Goal: Use online tool/utility: Utilize a website feature to perform a specific function

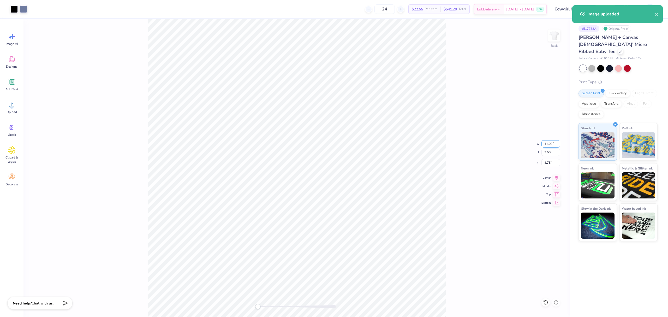
click at [548, 145] on input "11.02" at bounding box center [550, 143] width 19 height 7
type input "7.00"
type input "4.76"
click at [546, 163] on input "6.12" at bounding box center [550, 162] width 19 height 7
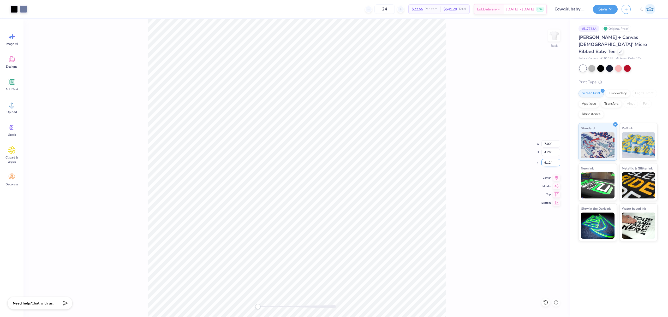
click at [546, 163] on input "6.12" at bounding box center [550, 162] width 19 height 7
type input "3"
click at [544, 139] on div "Back W 7.00 7.00 " H 4.76 4.76 " Y 3.00 3.00 " Center Middle Top Bottom" at bounding box center [296, 168] width 546 height 298
click at [544, 144] on div "Back W 7.00 H 4.76 Y 3.00 Center Middle Top Bottom" at bounding box center [296, 168] width 546 height 298
click at [544, 141] on input "7.00" at bounding box center [550, 143] width 19 height 7
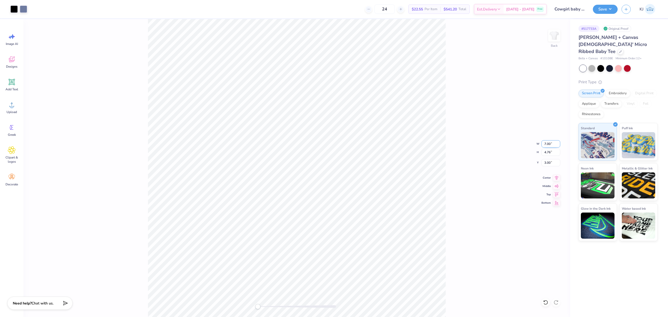
click at [544, 141] on input "7.00" at bounding box center [550, 143] width 19 height 7
type input "8.00"
type input "5.44"
type input "2.66"
click at [473, 177] on div "Back W 8.00 8.00 " H 5.44 5.44 " Y 2.66 2.66 " Center Middle Top Bottom" at bounding box center [296, 168] width 546 height 298
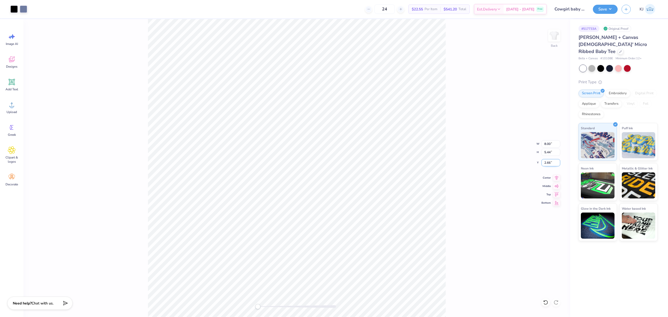
click at [548, 163] on input "2.66" at bounding box center [550, 162] width 19 height 7
type input "3"
click at [451, 173] on div "Back W 8.00 8.00 " H 5.44 5.44 " Y 3.00 3.00 " Center Middle Top Bottom" at bounding box center [296, 168] width 546 height 298
click at [610, 8] on button "Save" at bounding box center [605, 8] width 25 height 9
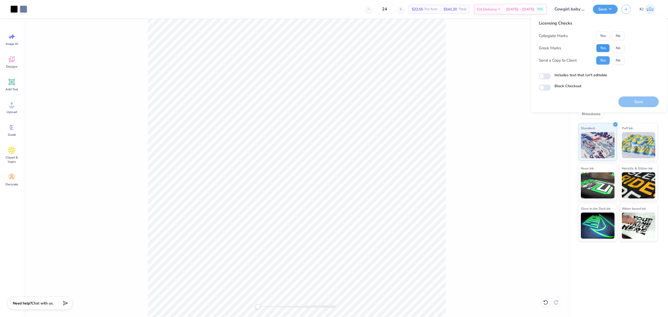
click at [601, 45] on button "Yes" at bounding box center [603, 48] width 14 height 8
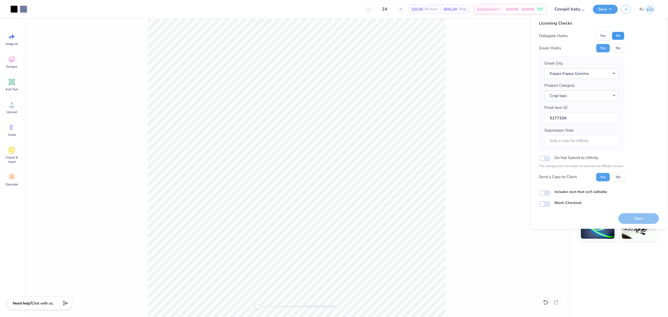
click at [615, 39] on button "No" at bounding box center [618, 36] width 13 height 8
click at [634, 219] on button "Save" at bounding box center [638, 218] width 40 height 11
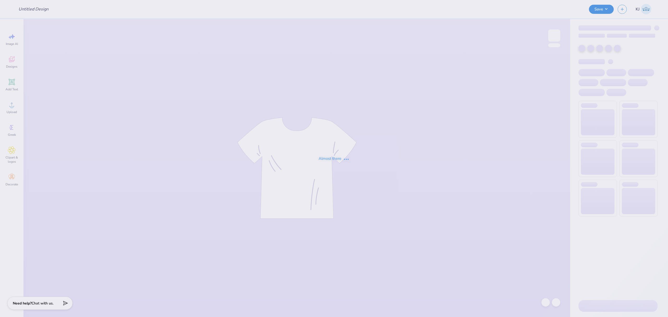
type input "SAE Fall Sweater Drop"
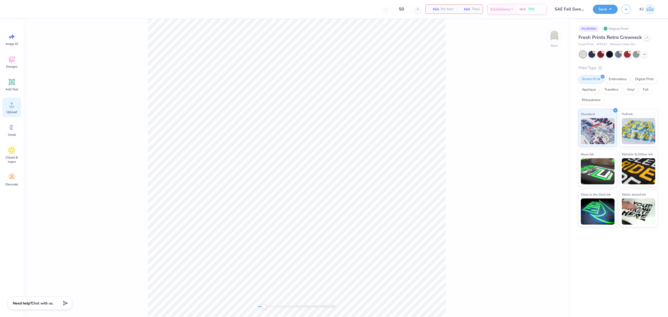
click at [10, 106] on icon at bounding box center [11, 105] width 5 height 4
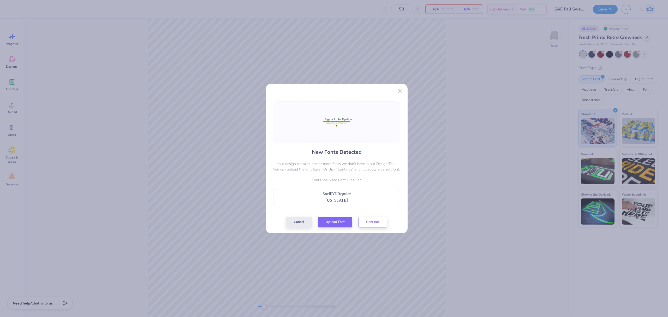
click at [339, 191] on span "SnellBT-Regular" at bounding box center [336, 193] width 28 height 4
click at [372, 221] on button "Continue" at bounding box center [372, 220] width 29 height 11
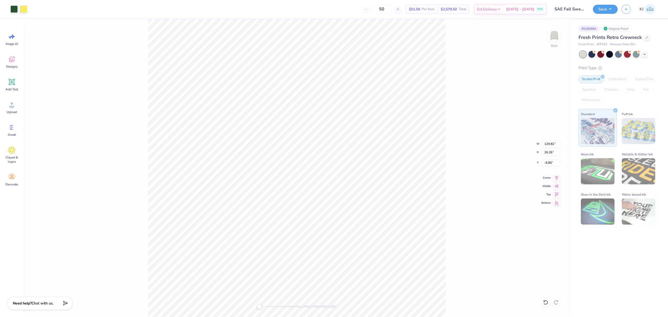
click at [452, 234] on div "Back W 129.82 129.82 " H 26.26 26.26 " Y -6.80 -6.80 " Center Middle Top Bottom" at bounding box center [296, 168] width 546 height 298
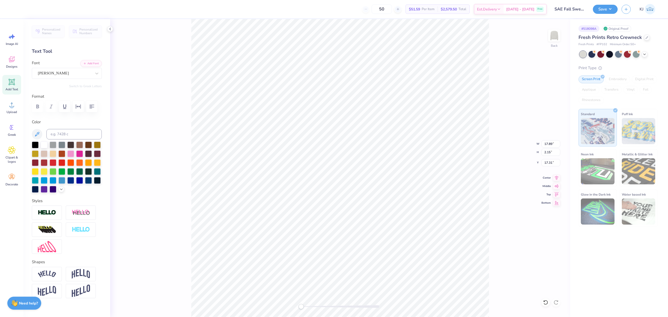
type input "-129.82"
type input "-17.77"
type input "10.98"
type input "17.89"
type input "3.48"
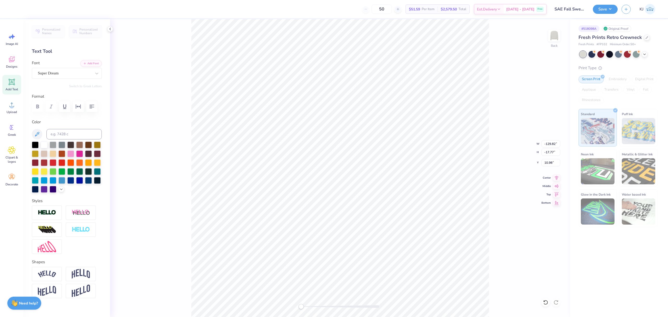
type input "0.54"
click at [66, 70] on div "Super Dream" at bounding box center [64, 73] width 55 height 8
type input "GEORGIA"
type input "-129.82"
type input "-17.77"
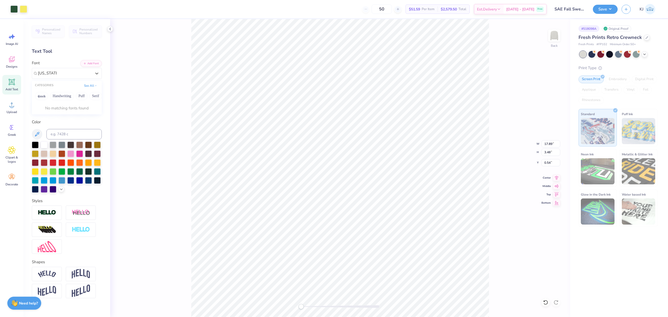
type input "10.98"
type input "17.89"
type input "3.48"
type input "0.54"
type input "-129.82"
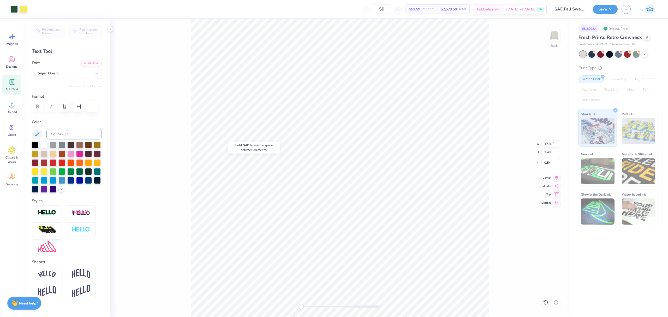
type input "-17.77"
type input "10.98"
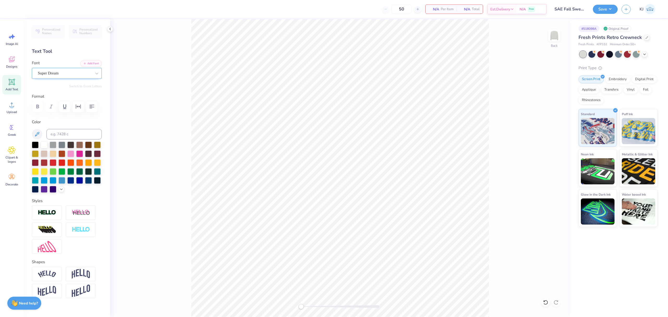
click at [50, 74] on div "Super Dream" at bounding box center [64, 73] width 55 height 8
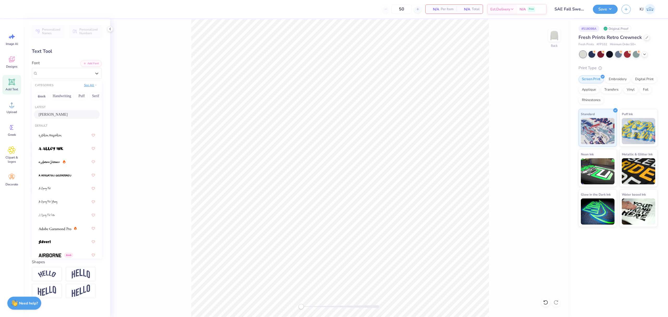
click at [86, 85] on button "See All" at bounding box center [90, 84] width 16 height 5
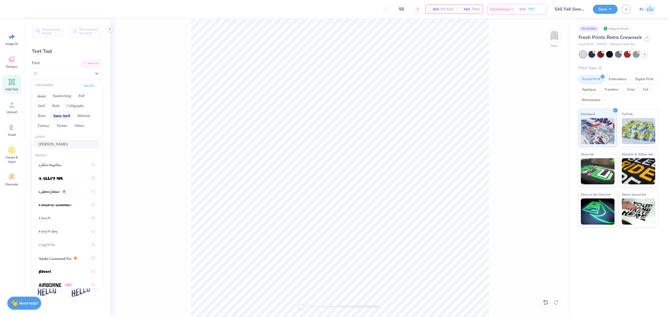
click at [61, 113] on button "Sans Serif" at bounding box center [61, 116] width 23 height 8
click at [65, 115] on button "Sans Serif" at bounding box center [61, 116] width 23 height 8
click at [44, 107] on button "Serif" at bounding box center [41, 106] width 13 height 8
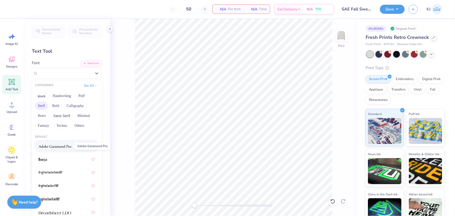
click at [62, 146] on img at bounding box center [55, 146] width 33 height 4
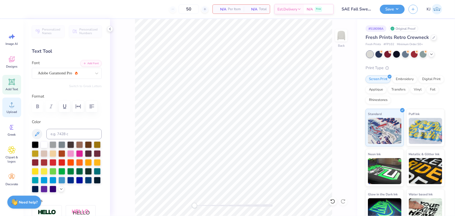
click at [8, 106] on icon at bounding box center [12, 105] width 8 height 8
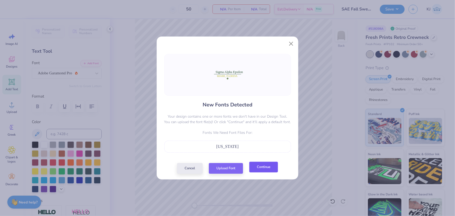
click at [261, 163] on button "Continue" at bounding box center [263, 167] width 29 height 11
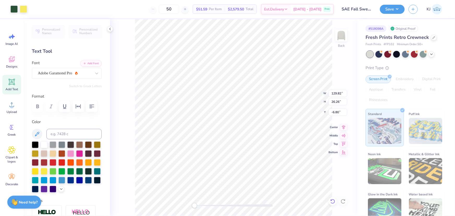
click at [333, 200] on icon at bounding box center [332, 201] width 5 height 5
click at [332, 201] on icon at bounding box center [332, 201] width 5 height 5
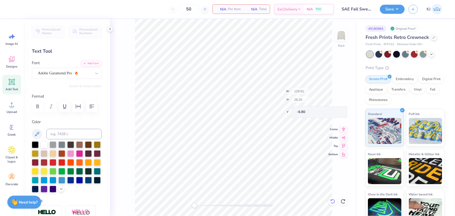
click at [332, 201] on icon at bounding box center [332, 201] width 5 height 5
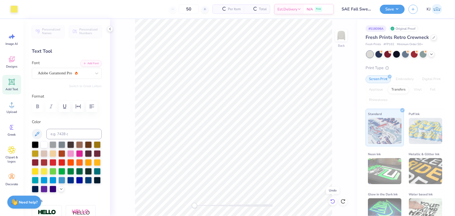
click at [332, 201] on icon at bounding box center [332, 201] width 5 height 5
click at [344, 201] on icon at bounding box center [343, 201] width 5 height 5
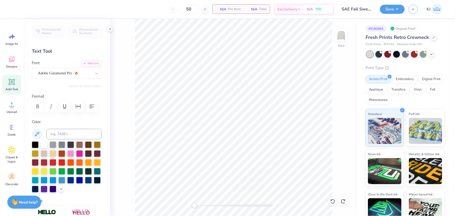
click at [11, 80] on icon at bounding box center [11, 82] width 5 height 5
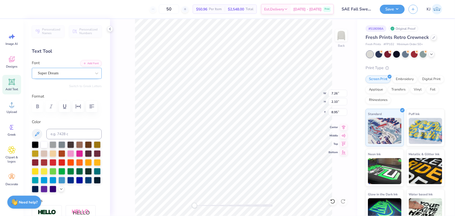
click at [60, 74] on div "Super Dream" at bounding box center [64, 73] width 55 height 8
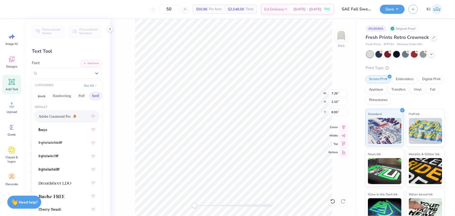
click at [49, 117] on span "Adobe Garamond Pro" at bounding box center [55, 116] width 32 height 5
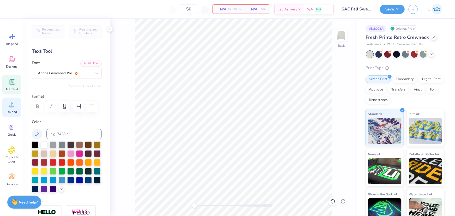
click at [10, 107] on circle at bounding box center [12, 107] width 4 height 4
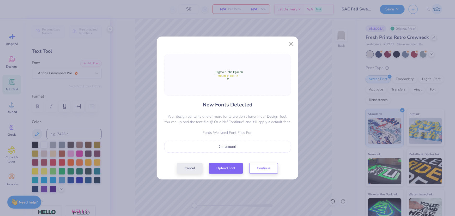
click at [236, 147] on span "Garamond" at bounding box center [228, 146] width 18 height 4
click at [270, 167] on button "Continue" at bounding box center [263, 167] width 29 height 11
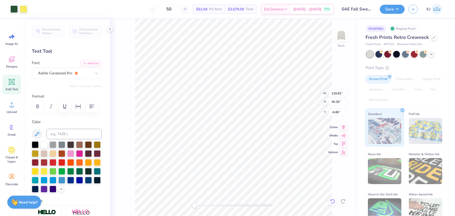
click at [332, 201] on icon at bounding box center [332, 201] width 5 height 5
drag, startPoint x: 332, startPoint y: 201, endPoint x: 342, endPoint y: 201, distance: 10.7
click at [332, 201] on icon at bounding box center [332, 201] width 5 height 5
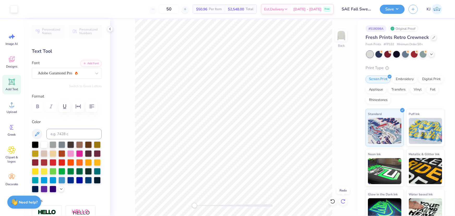
click at [343, 201] on icon at bounding box center [343, 201] width 5 height 5
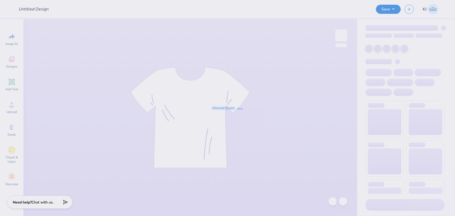
type input "SAE Fall Sweater Drop"
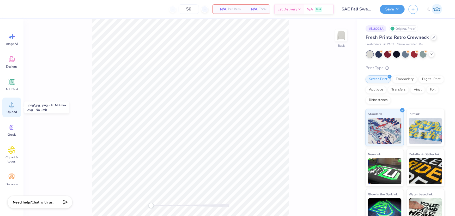
click at [11, 107] on circle at bounding box center [12, 107] width 4 height 4
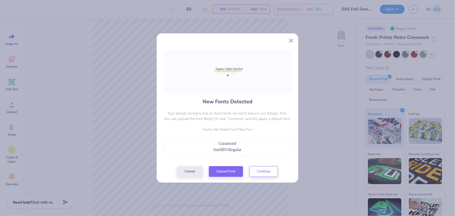
click at [249, 151] on div "SnellBT-Regular" at bounding box center [227, 150] width 121 height 6
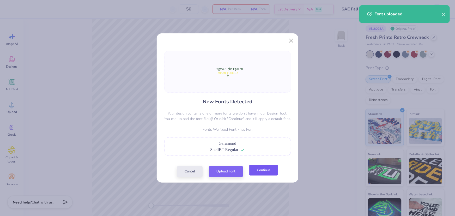
click at [268, 172] on button "Continue" at bounding box center [263, 170] width 29 height 11
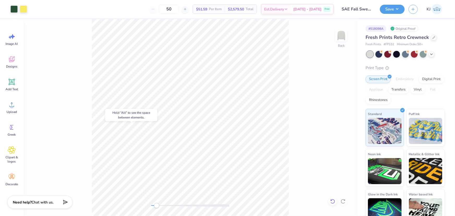
click at [335, 201] on icon at bounding box center [332, 201] width 5 height 5
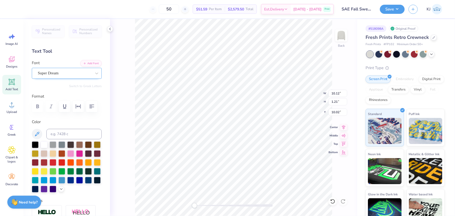
click at [62, 73] on div "Super Dream" at bounding box center [64, 73] width 55 height 8
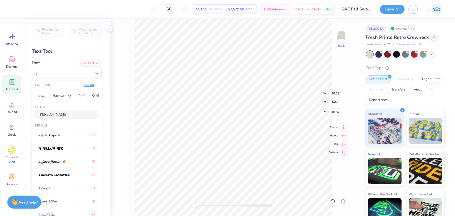
click at [94, 85] on icon at bounding box center [95, 85] width 3 height 3
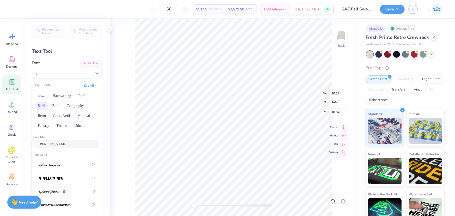
click at [43, 105] on button "Serif" at bounding box center [41, 106] width 13 height 8
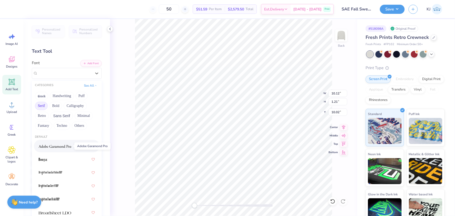
click at [65, 146] on img at bounding box center [55, 146] width 33 height 4
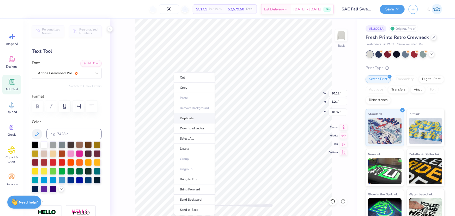
click at [194, 117] on li "Duplicate" at bounding box center [194, 118] width 41 height 10
type input "11.13"
type input "1.13"
type input "11.06"
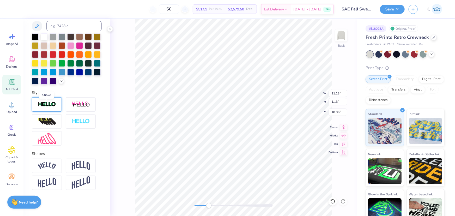
click at [52, 106] on img at bounding box center [47, 104] width 18 height 6
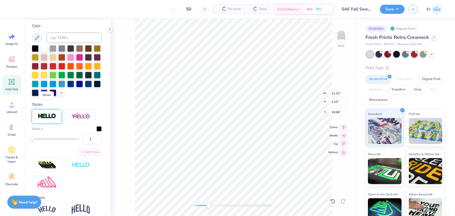
scroll to position [136, 0]
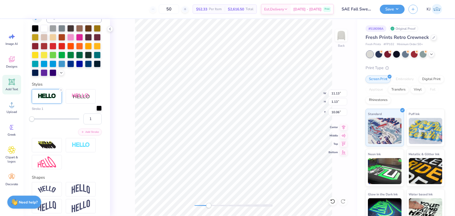
click at [97, 111] on div at bounding box center [99, 108] width 5 height 5
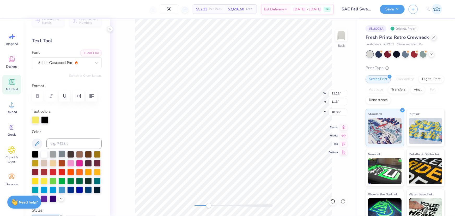
scroll to position [10, 0]
type input "13.74"
type input "1.63"
type input "7.61"
click at [44, 118] on div at bounding box center [44, 119] width 7 height 7
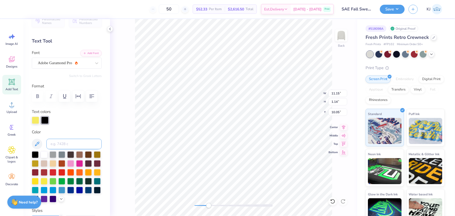
click at [65, 144] on input at bounding box center [73, 144] width 55 height 10
type input "350"
click at [91, 121] on div at bounding box center [67, 120] width 70 height 7
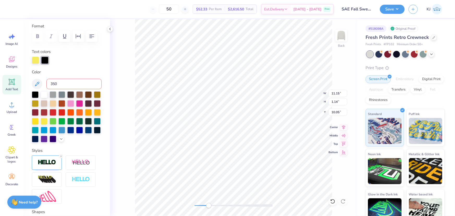
scroll to position [137, 0]
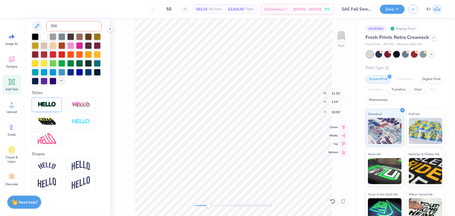
click at [59, 82] on icon at bounding box center [61, 81] width 4 height 4
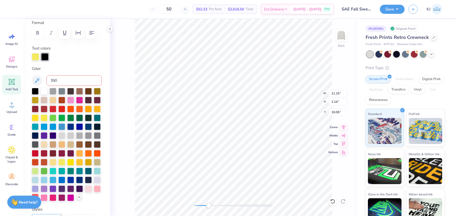
scroll to position [73, 0]
click at [37, 80] on icon at bounding box center [37, 81] width 6 height 6
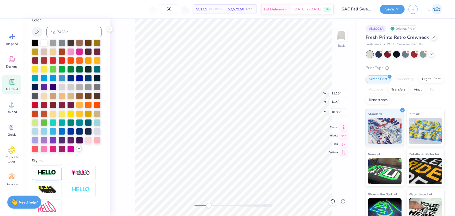
scroll to position [113, 0]
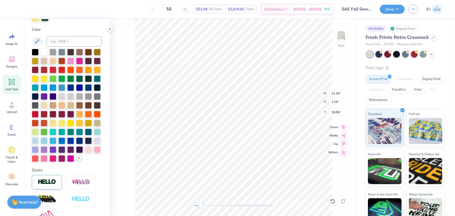
drag, startPoint x: 209, startPoint y: 204, endPoint x: 201, endPoint y: 203, distance: 8.1
click at [201, 203] on div "Accessibility label" at bounding box center [200, 205] width 5 height 5
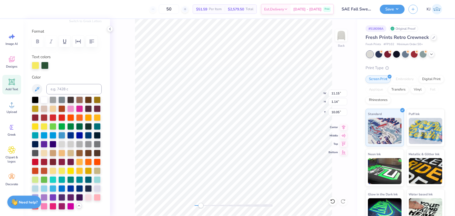
scroll to position [0, 0]
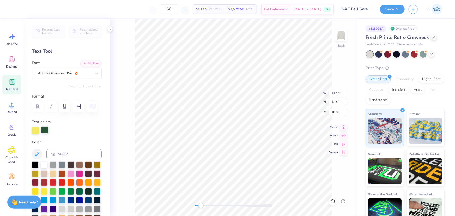
click at [45, 131] on div at bounding box center [44, 129] width 7 height 7
click at [61, 134] on div at bounding box center [67, 130] width 70 height 7
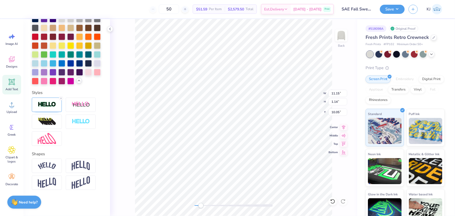
scroll to position [208, 0]
click at [47, 106] on img at bounding box center [47, 104] width 18 height 6
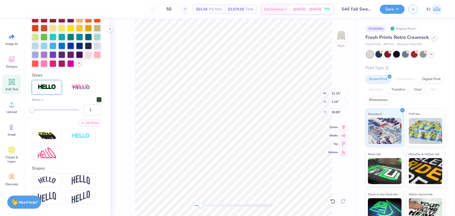
type input "4"
click at [33, 112] on div "Accessibility label" at bounding box center [33, 109] width 5 height 5
click at [93, 115] on input "3" at bounding box center [92, 109] width 18 height 11
type input "2"
click at [93, 115] on input "2" at bounding box center [92, 109] width 18 height 11
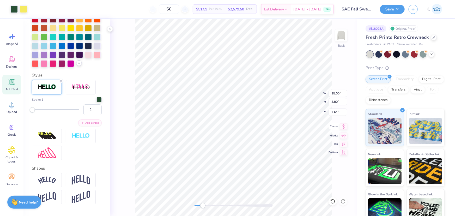
click at [344, 127] on icon at bounding box center [343, 126] width 3 height 4
click at [244, 157] on li "Group" at bounding box center [247, 159] width 41 height 10
type input "11.17"
type input "1.16"
type input "10.04"
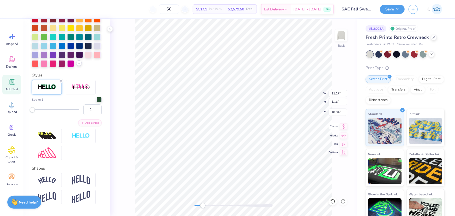
click at [344, 128] on icon at bounding box center [343, 126] width 7 height 6
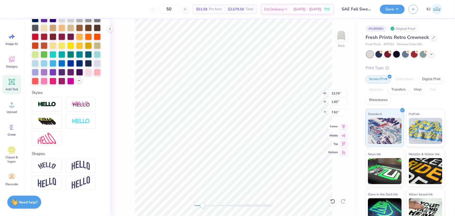
click at [344, 128] on icon at bounding box center [343, 126] width 3 height 4
type input "15.00"
type input "0.09"
type input "9.49"
click at [342, 128] on icon at bounding box center [343, 126] width 7 height 6
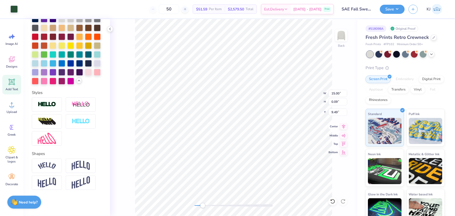
click at [343, 127] on icon at bounding box center [343, 126] width 7 height 6
type input "13.74"
type input "1.63"
type input "7.61"
click at [343, 127] on icon at bounding box center [343, 126] width 7 height 6
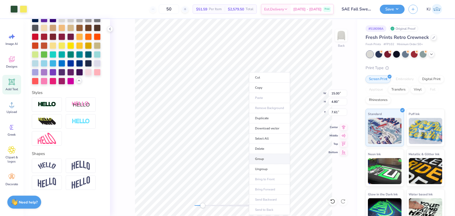
click at [266, 158] on li "Group" at bounding box center [269, 159] width 41 height 10
click at [333, 93] on input "15.00" at bounding box center [338, 93] width 19 height 7
type input "11.00"
type input "3.52"
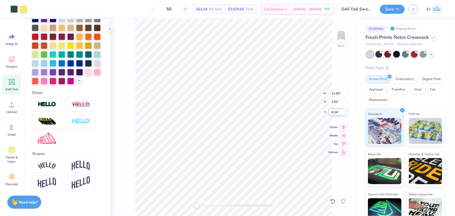
click at [333, 112] on input "8.24" at bounding box center [338, 112] width 19 height 7
type input "3"
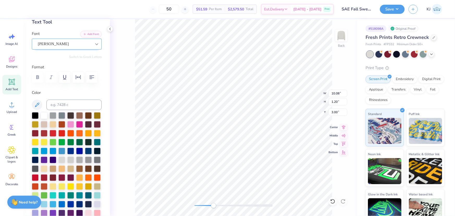
click at [92, 43] on div at bounding box center [96, 43] width 9 height 9
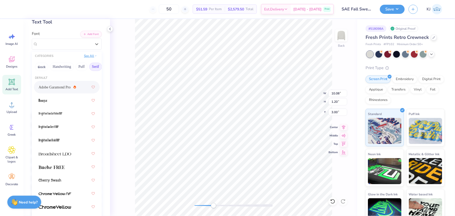
click at [91, 57] on button "See All" at bounding box center [90, 55] width 16 height 5
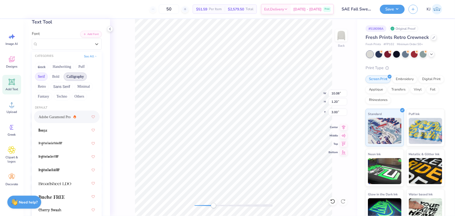
click at [86, 76] on button "Calligraphy" at bounding box center [75, 77] width 23 height 8
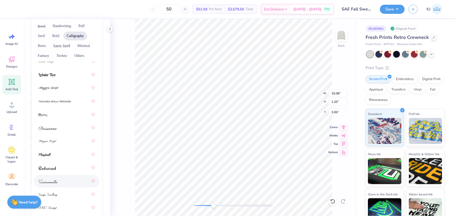
scroll to position [124, 0]
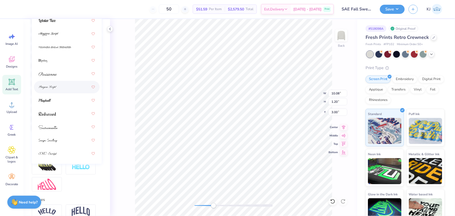
click at [56, 91] on div at bounding box center [67, 86] width 56 height 9
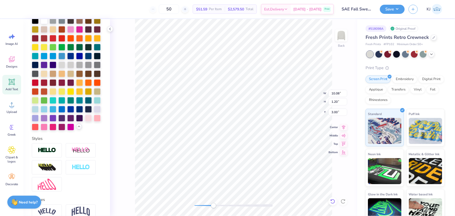
click at [334, 202] on icon at bounding box center [332, 201] width 4 height 5
click at [236, 156] on li "Group" at bounding box center [239, 159] width 41 height 10
click at [110, 29] on icon at bounding box center [110, 29] width 4 height 4
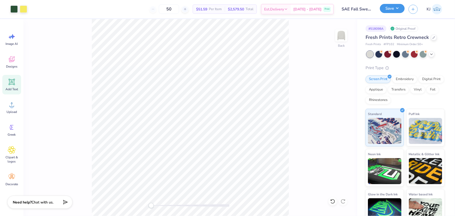
click at [398, 12] on button "Save" at bounding box center [392, 8] width 25 height 9
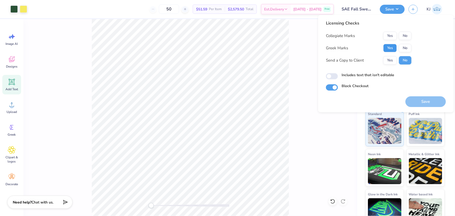
click at [393, 46] on button "Yes" at bounding box center [390, 48] width 14 height 8
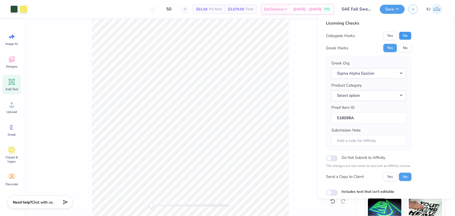
click at [405, 35] on button "No" at bounding box center [405, 36] width 13 height 8
click at [376, 96] on button "Select option" at bounding box center [369, 95] width 75 height 11
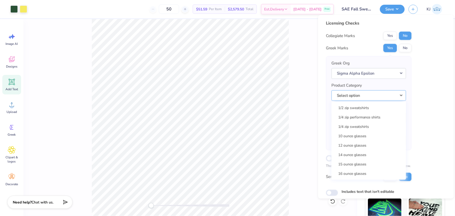
click at [376, 96] on button "Select option" at bounding box center [369, 95] width 75 height 11
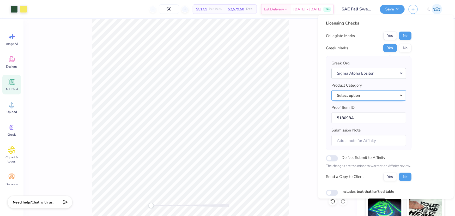
click at [360, 94] on button "Select option" at bounding box center [369, 95] width 75 height 11
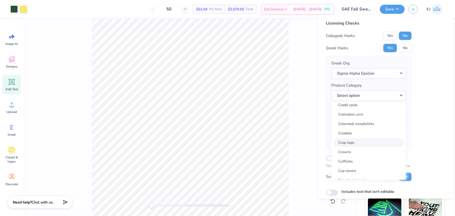
scroll to position [2308, 0]
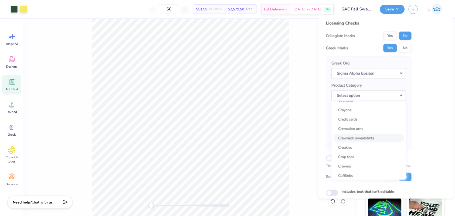
click at [361, 136] on link "Crewneck sweatshirts" at bounding box center [369, 138] width 70 height 9
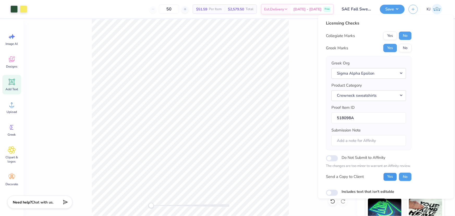
click at [396, 177] on button "Yes" at bounding box center [390, 177] width 14 height 8
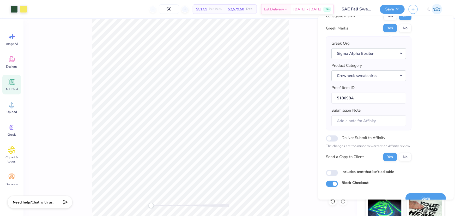
scroll to position [30, 0]
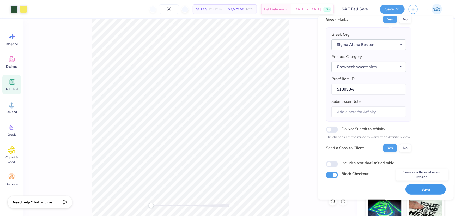
click at [431, 189] on button "Save" at bounding box center [426, 189] width 40 height 11
